Goal: Task Accomplishment & Management: Use online tool/utility

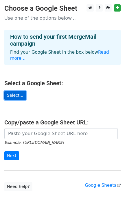
click at [16, 91] on link "Select..." at bounding box center [15, 95] width 22 height 9
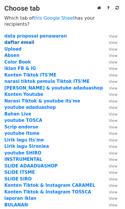
click at [16, 40] on strong "daftar email" at bounding box center [19, 42] width 30 height 5
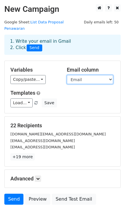
click at [75, 75] on select "Email" at bounding box center [90, 79] width 46 height 9
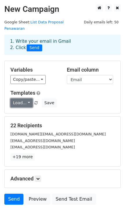
click at [18, 100] on link "Load..." at bounding box center [21, 102] width 22 height 9
click at [34, 111] on h6 "No templates saved" at bounding box center [38, 116] width 54 height 10
click at [25, 98] on link "Load..." at bounding box center [21, 102] width 22 height 9
click at [37, 111] on h6 "No templates saved" at bounding box center [38, 116] width 54 height 10
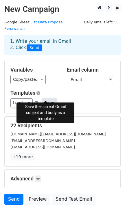
click at [44, 98] on button "Save" at bounding box center [49, 102] width 15 height 9
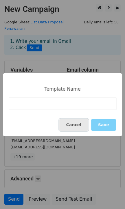
click at [78, 124] on button "Cancel" at bounding box center [73, 125] width 29 height 12
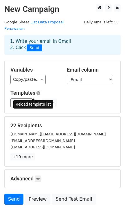
click at [34, 101] on span at bounding box center [35, 103] width 3 height 4
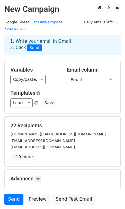
click at [34, 101] on span at bounding box center [35, 103] width 3 height 4
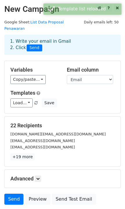
click at [34, 101] on span at bounding box center [35, 103] width 3 height 4
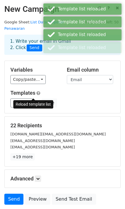
click at [73, 91] on div "Templates Load... No templates saved Save" at bounding box center [62, 99] width 112 height 18
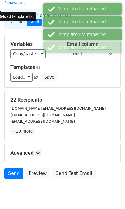
scroll to position [37, 0]
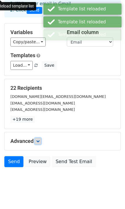
click at [37, 138] on link at bounding box center [38, 141] width 6 height 6
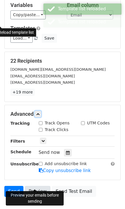
scroll to position [94, 0]
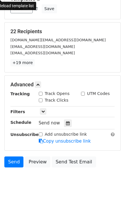
click at [41, 92] on input "Track Opens" at bounding box center [41, 94] width 4 height 4
checkbox input "true"
click at [40, 98] on input "Track Clicks" at bounding box center [41, 100] width 4 height 4
checkbox input "true"
click at [81, 92] on input "UTM Codes" at bounding box center [83, 94] width 4 height 4
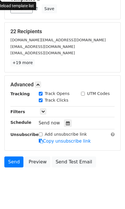
checkbox input "true"
click at [82, 91] on div "UTM Codes" at bounding box center [95, 94] width 29 height 6
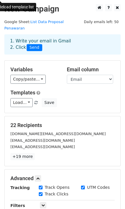
scroll to position [0, 0]
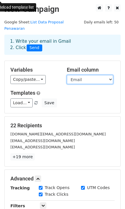
click at [109, 75] on select "Email" at bounding box center [90, 79] width 46 height 9
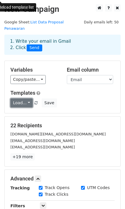
click at [29, 98] on link "Load..." at bounding box center [21, 102] width 22 height 9
click at [90, 98] on div "Load... No templates saved Save" at bounding box center [62, 102] width 112 height 9
click at [23, 98] on link "Load..." at bounding box center [21, 102] width 22 height 9
click at [24, 98] on link "Load..." at bounding box center [21, 102] width 22 height 9
click at [77, 90] on h5 "Templates" at bounding box center [62, 93] width 104 height 6
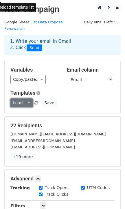
click at [27, 98] on link "Load..." at bounding box center [21, 102] width 22 height 9
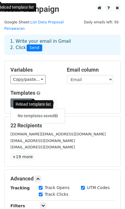
click at [34, 101] on span at bounding box center [35, 103] width 3 height 4
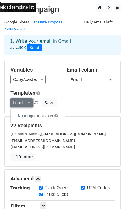
click at [27, 98] on link "Load..." at bounding box center [21, 102] width 22 height 9
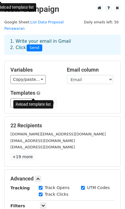
click at [34, 101] on span at bounding box center [35, 103] width 3 height 4
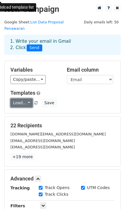
click at [25, 98] on link "Load..." at bounding box center [21, 102] width 22 height 9
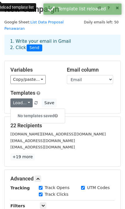
click at [25, 91] on div "Templates Load... No templates saved Save" at bounding box center [62, 99] width 112 height 18
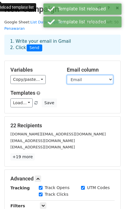
click at [88, 75] on select "Email" at bounding box center [90, 79] width 46 height 9
click at [67, 75] on select "Email" at bounding box center [90, 79] width 46 height 9
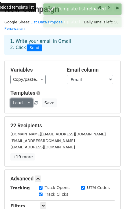
click at [20, 98] on link "Load..." at bounding box center [21, 102] width 22 height 9
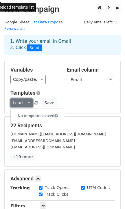
click at [26, 98] on link "Load..." at bounding box center [21, 102] width 22 height 9
click at [23, 98] on link "Load..." at bounding box center [21, 102] width 22 height 9
click at [54, 114] on span at bounding box center [55, 116] width 3 height 4
click at [24, 98] on link "Load..." at bounding box center [21, 102] width 22 height 9
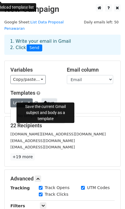
click at [42, 98] on button "Save" at bounding box center [49, 102] width 15 height 9
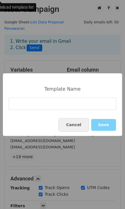
drag, startPoint x: 78, startPoint y: 128, endPoint x: 78, endPoint y: 125, distance: 2.9
click at [78, 128] on button "Cancel" at bounding box center [73, 125] width 29 height 12
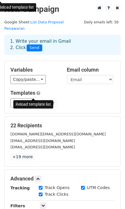
click at [34, 101] on link at bounding box center [36, 103] width 5 height 4
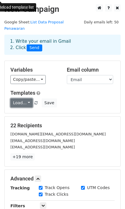
click at [24, 98] on link "Load..." at bounding box center [21, 102] width 22 height 9
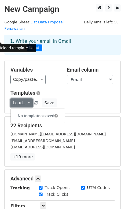
scroll to position [94, 0]
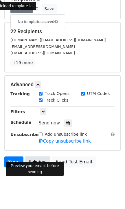
click at [35, 156] on link "Preview" at bounding box center [37, 161] width 25 height 11
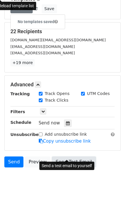
click at [61, 156] on link "Send Test Email" at bounding box center [74, 161] width 44 height 11
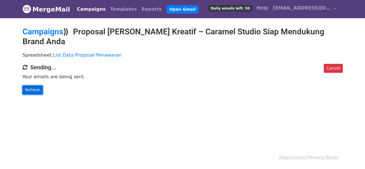
click at [36, 88] on link "Refresh" at bounding box center [32, 89] width 20 height 9
click at [32, 75] on p "Your emails are being sent." at bounding box center [182, 77] width 320 height 6
click at [35, 89] on link "Refresh" at bounding box center [32, 89] width 20 height 9
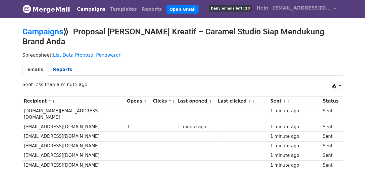
click at [53, 71] on link "Reports" at bounding box center [62, 70] width 29 height 12
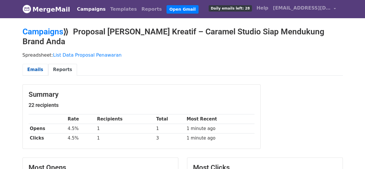
click at [27, 71] on link "Emails" at bounding box center [35, 70] width 26 height 12
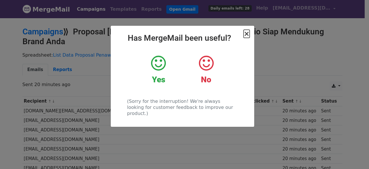
click at [248, 36] on span "×" at bounding box center [247, 34] width 6 height 8
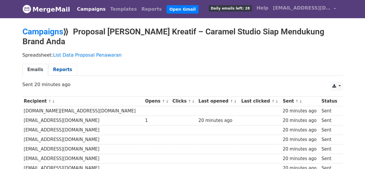
click at [55, 69] on link "Reports" at bounding box center [62, 70] width 29 height 12
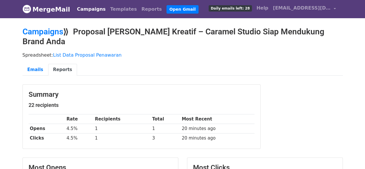
click at [59, 68] on link "Reports" at bounding box center [62, 70] width 29 height 12
click at [25, 69] on link "Emails" at bounding box center [35, 70] width 26 height 12
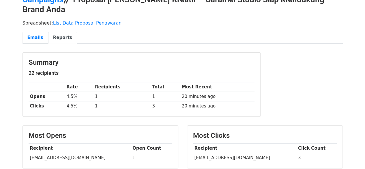
scroll to position [58, 0]
